Goal: Task Accomplishment & Management: Use online tool/utility

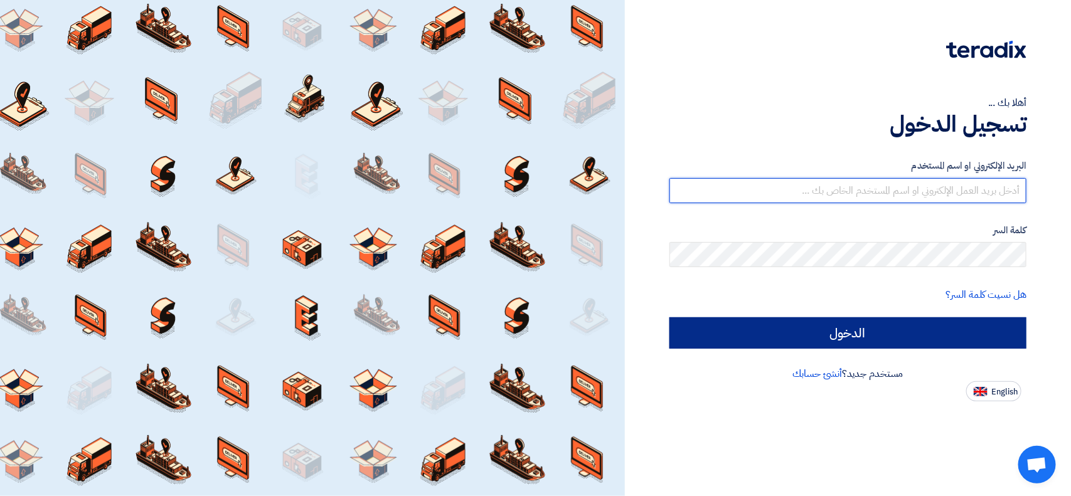
type input "[EMAIL_ADDRESS][DOMAIN_NAME]"
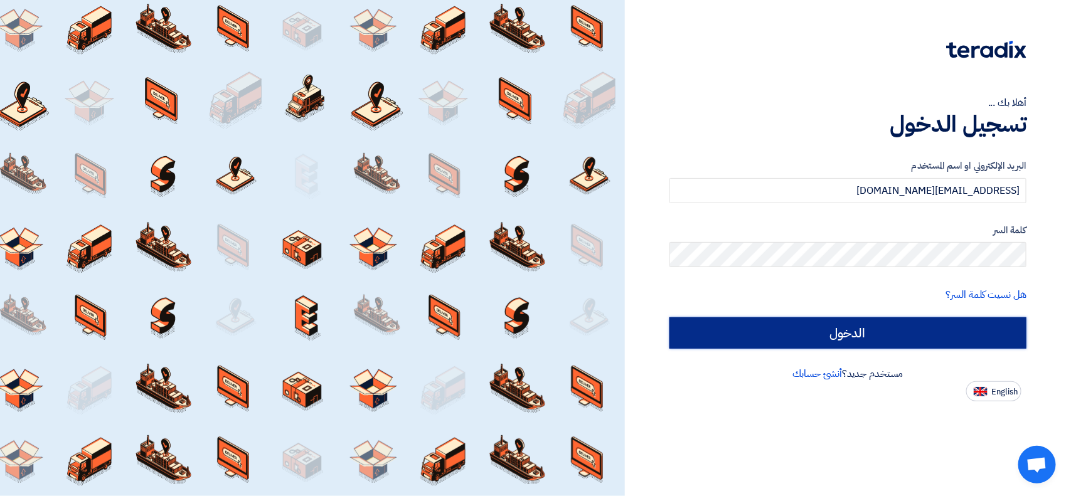
click at [724, 335] on input "الدخول" at bounding box center [848, 333] width 357 height 31
type input "Sign in"
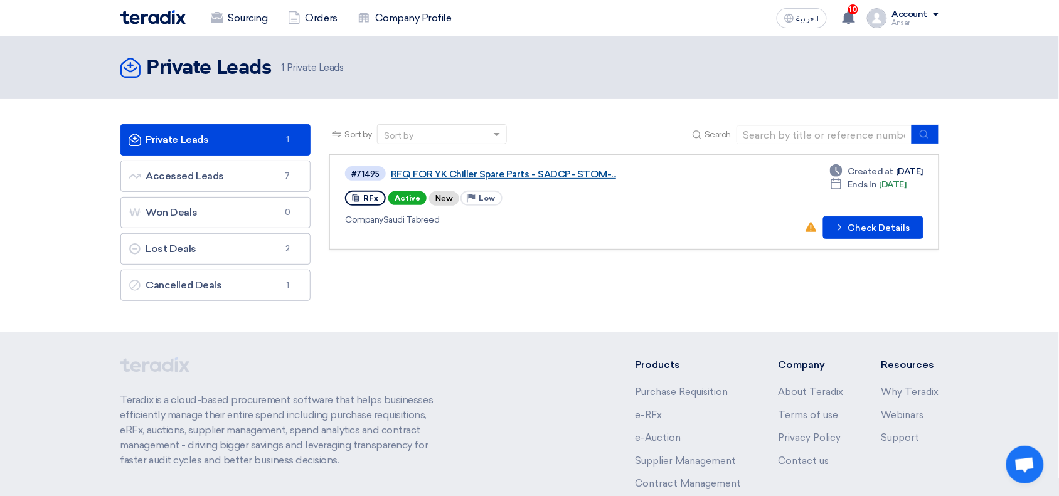
click at [555, 174] on link "RFQ FOR YK Chiller Spare Parts - SADCP- STOM-..." at bounding box center [548, 174] width 314 height 11
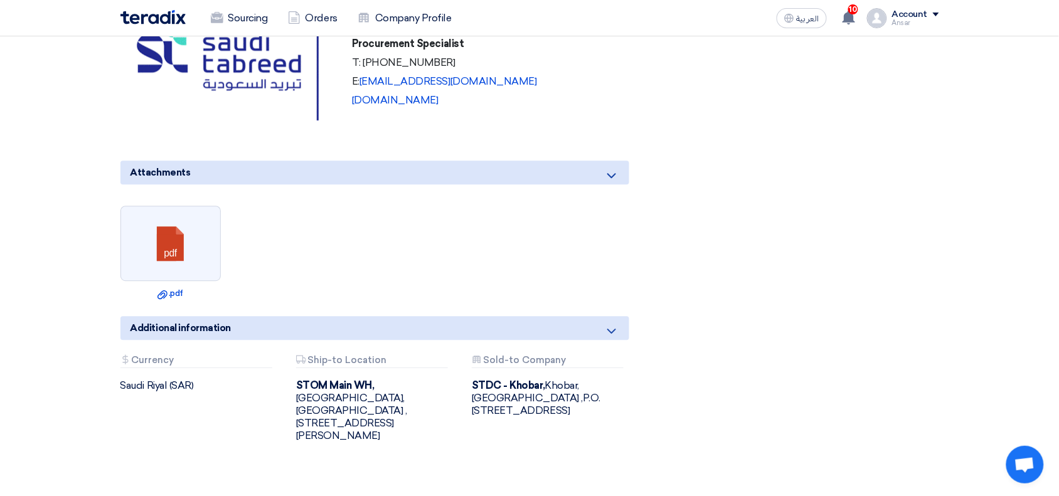
scroll to position [879, 0]
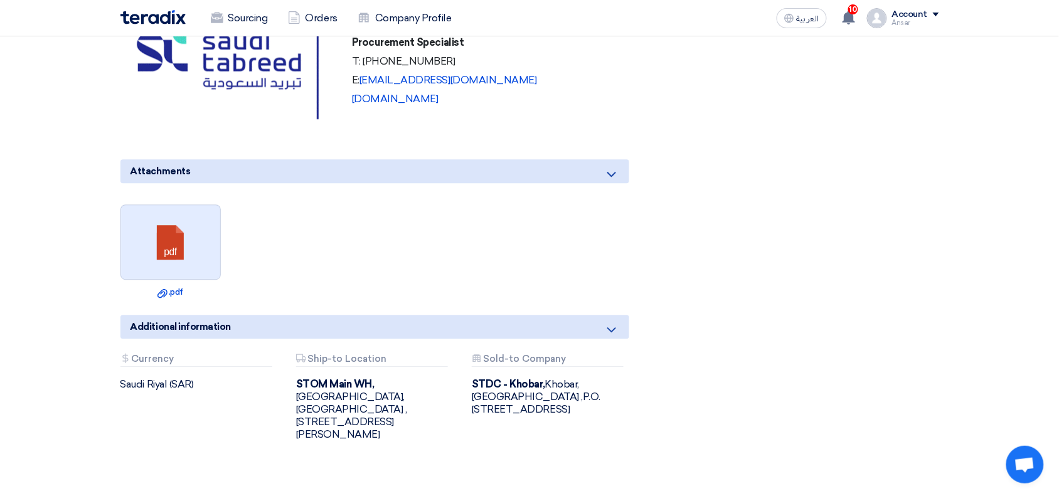
click at [201, 232] on link at bounding box center [171, 242] width 100 height 75
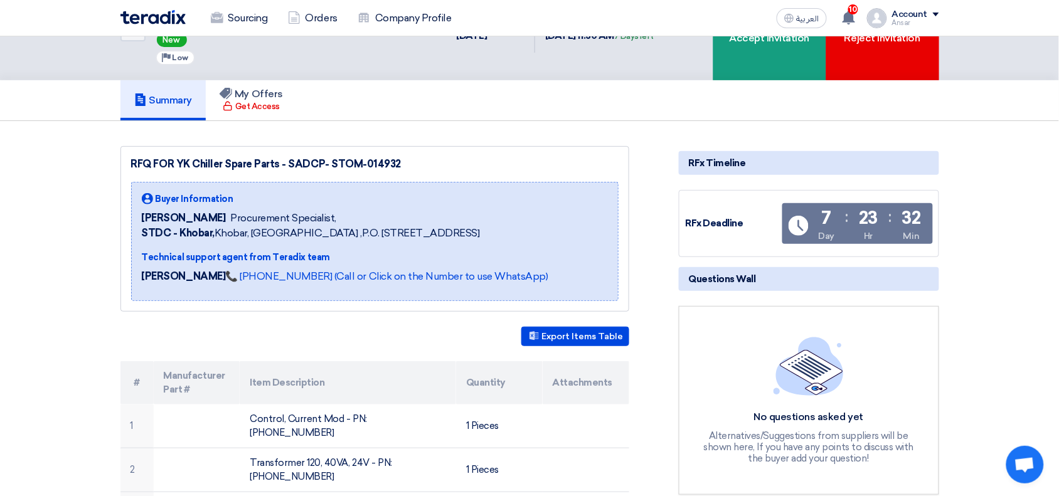
scroll to position [11, 0]
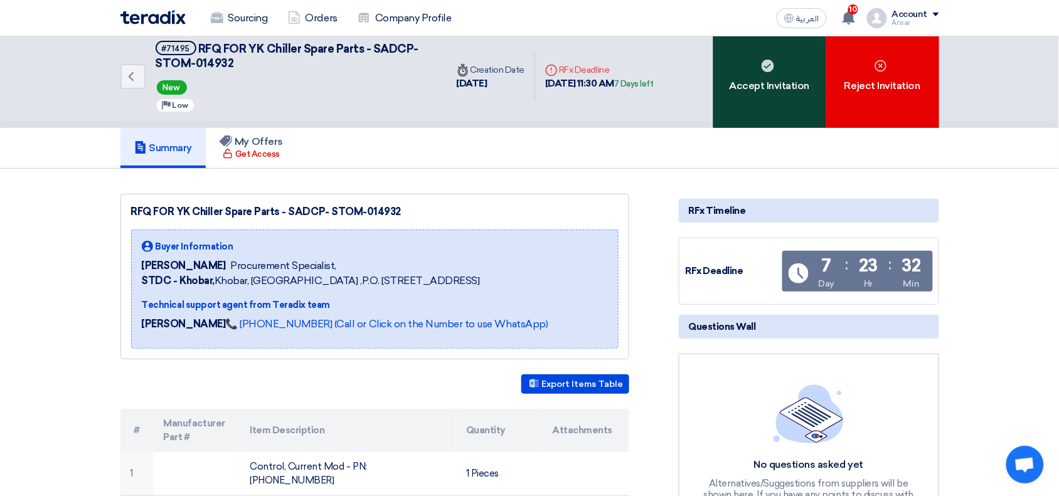
click at [785, 83] on div "Accept Invitation" at bounding box center [770, 77] width 113 height 102
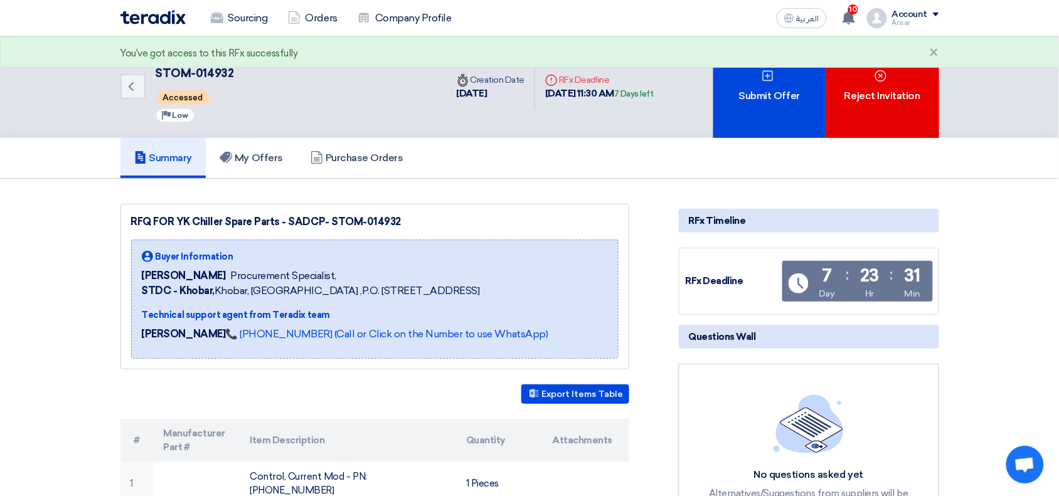
scroll to position [0, 0]
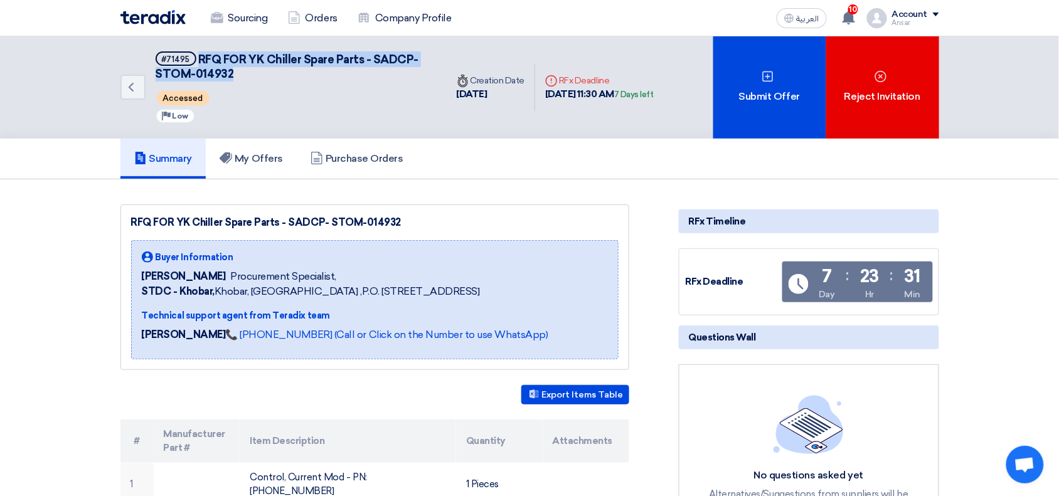
drag, startPoint x: 236, startPoint y: 73, endPoint x: 198, endPoint y: 56, distance: 41.3
click at [198, 56] on h5 "#71495 RFQ FOR YK Chiller Spare Parts - SADCP- STOM-014932" at bounding box center [294, 66] width 276 height 31
copy span "RFQ FOR YK Chiller Spare Parts - SADCP- STOM-014932"
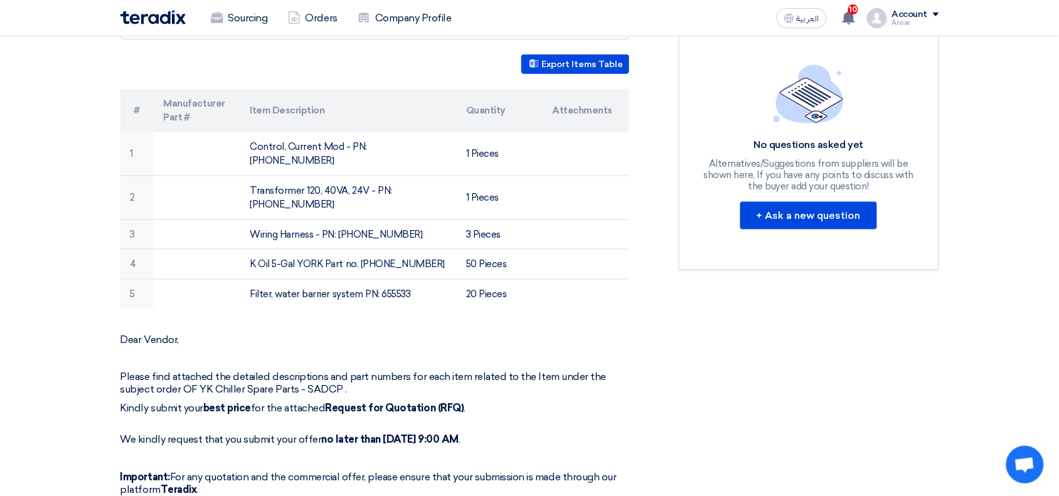
scroll to position [302, 0]
